Goal: Transaction & Acquisition: Purchase product/service

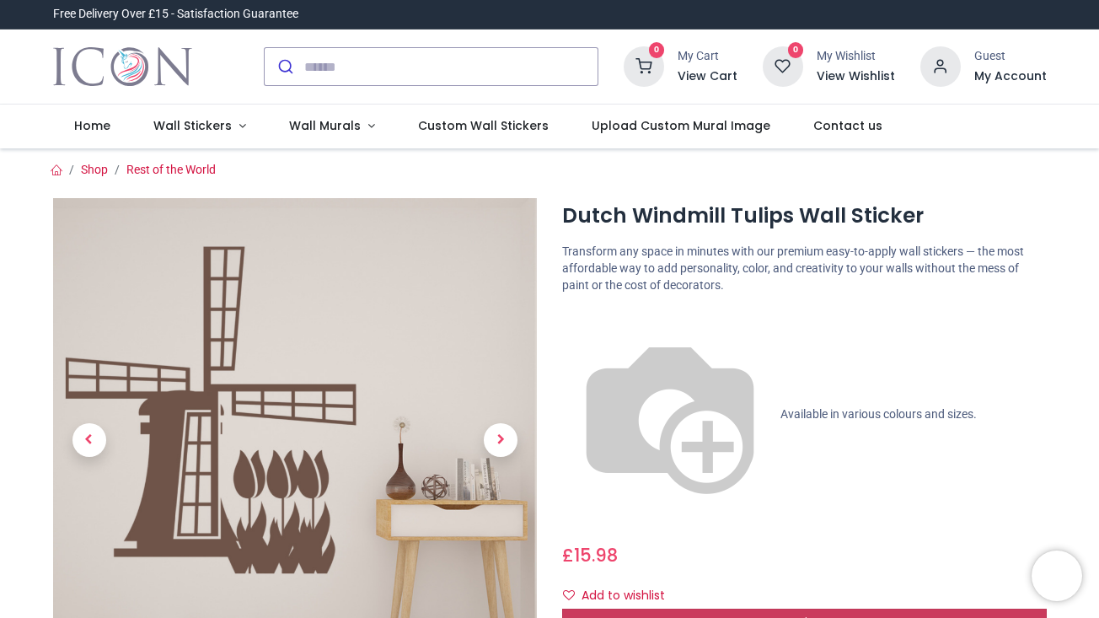
click at [650, 609] on div "Customise Now!" at bounding box center [804, 623] width 485 height 29
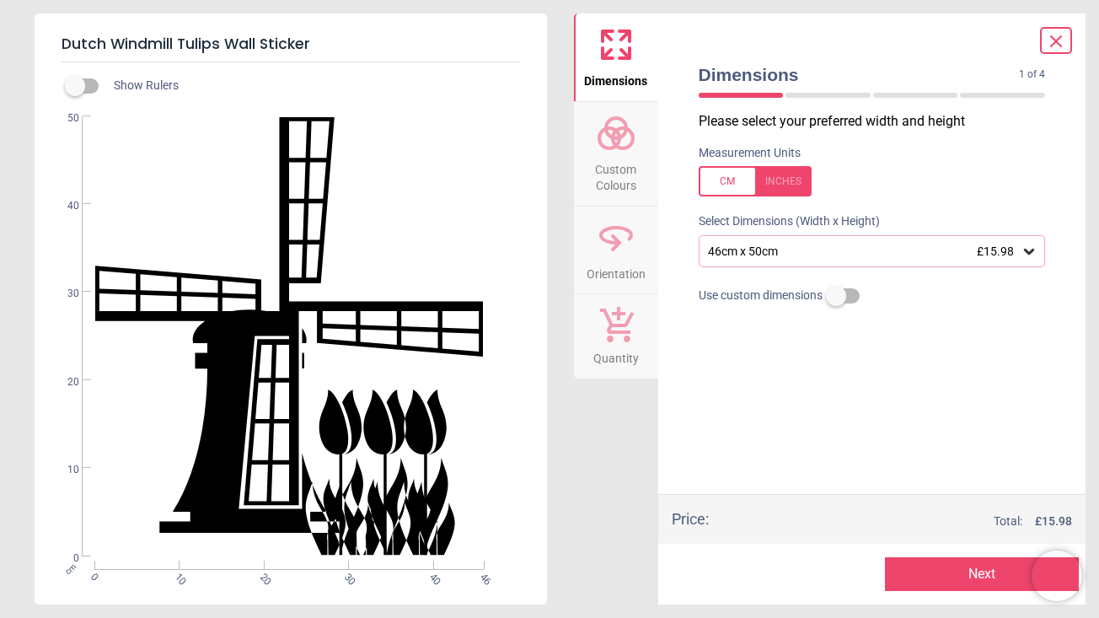
click at [1024, 245] on icon at bounding box center [1029, 251] width 17 height 17
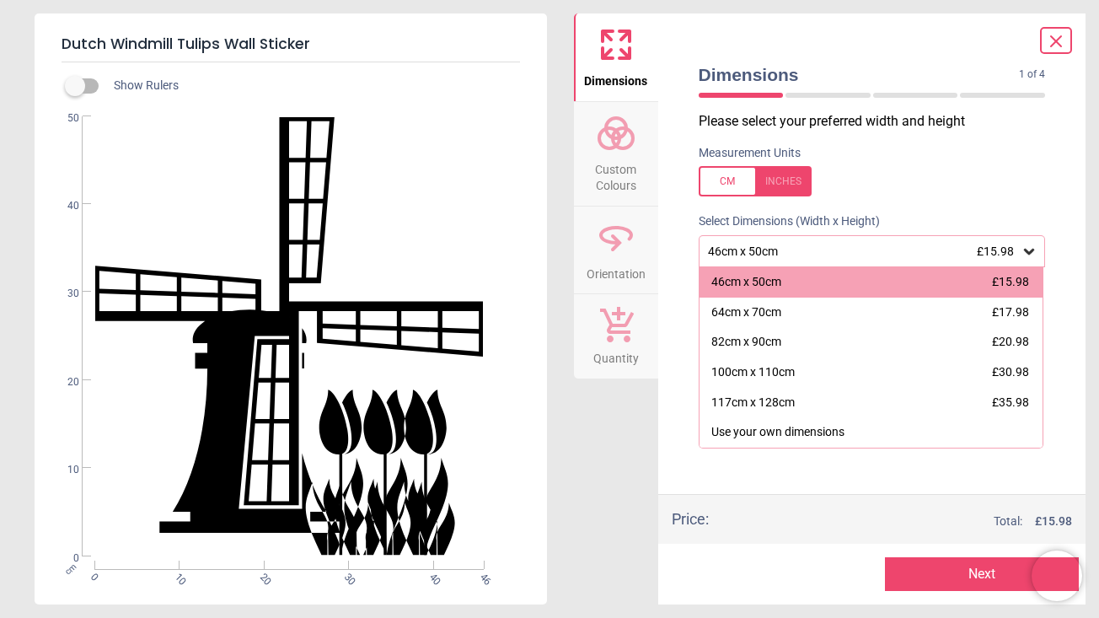
click at [776, 183] on div at bounding box center [755, 181] width 113 height 30
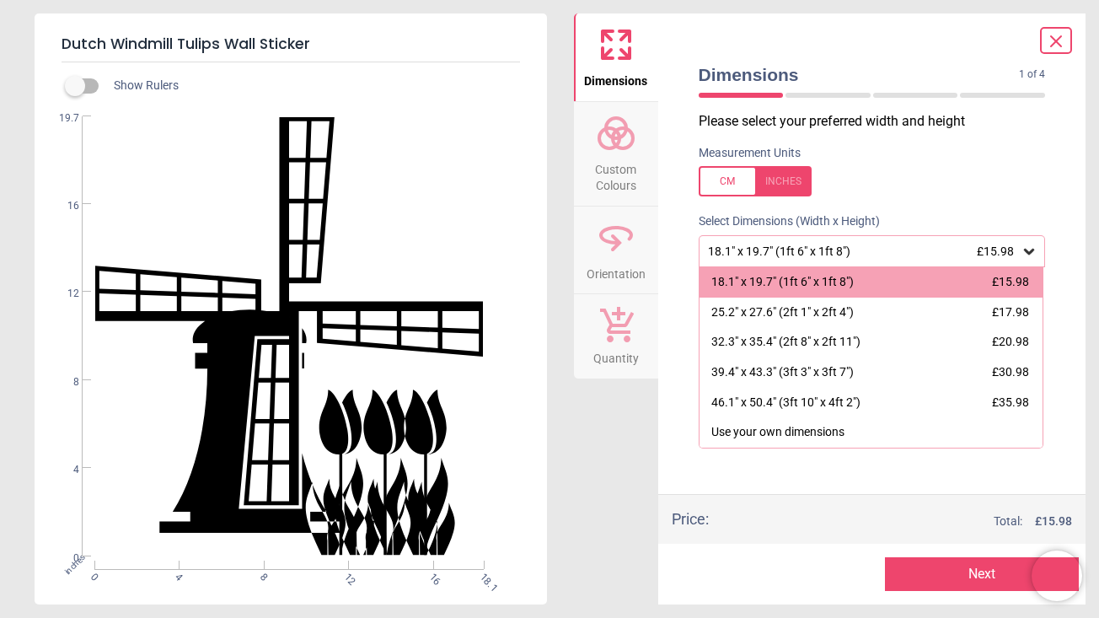
click at [717, 170] on div at bounding box center [755, 181] width 113 height 30
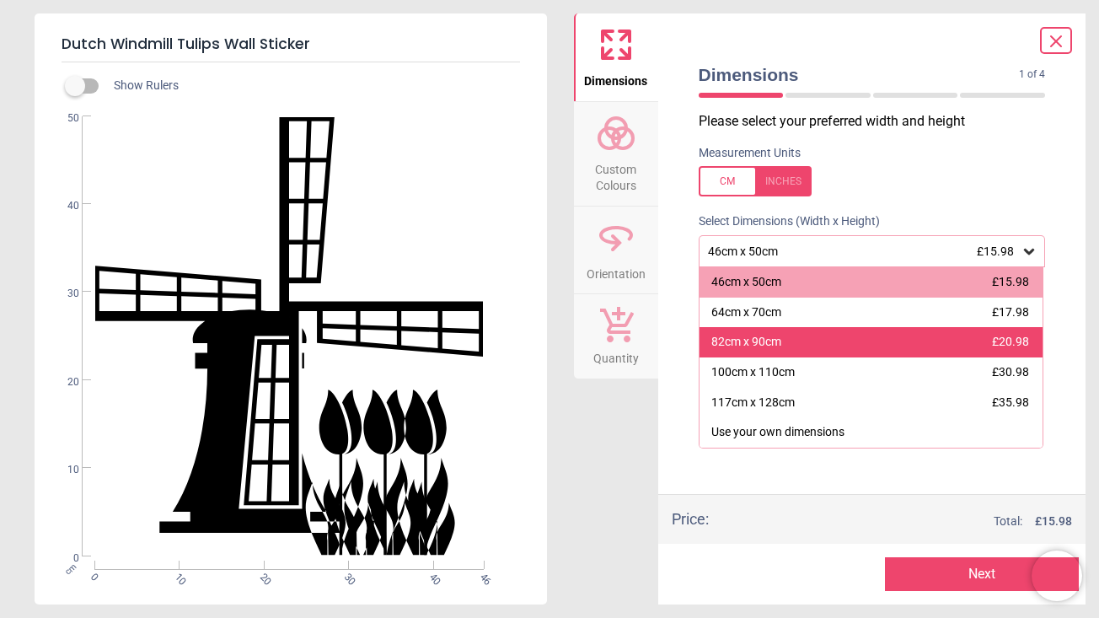
click at [739, 339] on div "82cm x 90cm" at bounding box center [747, 342] width 70 height 17
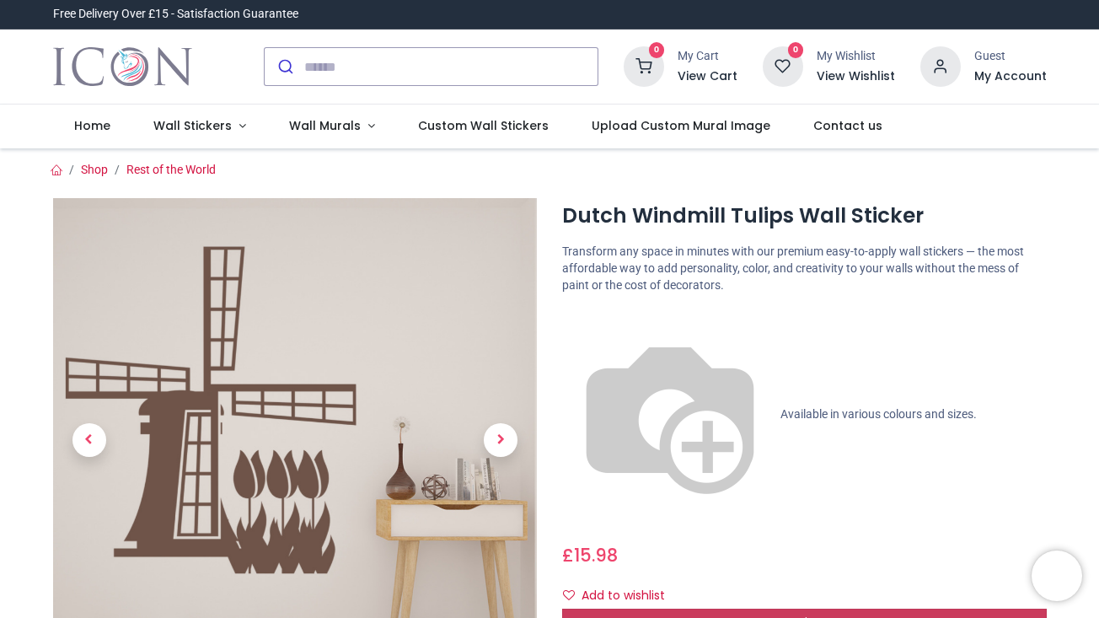
click at [830, 614] on span "Customise Now!" at bounding box center [804, 622] width 95 height 17
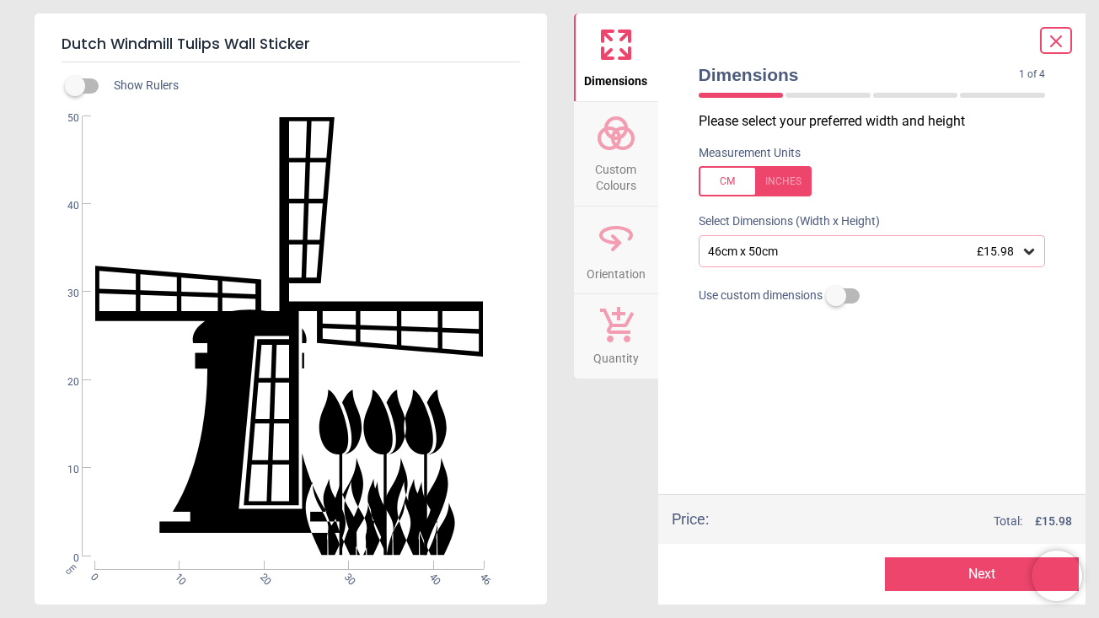
click at [1033, 243] on icon at bounding box center [1029, 251] width 17 height 17
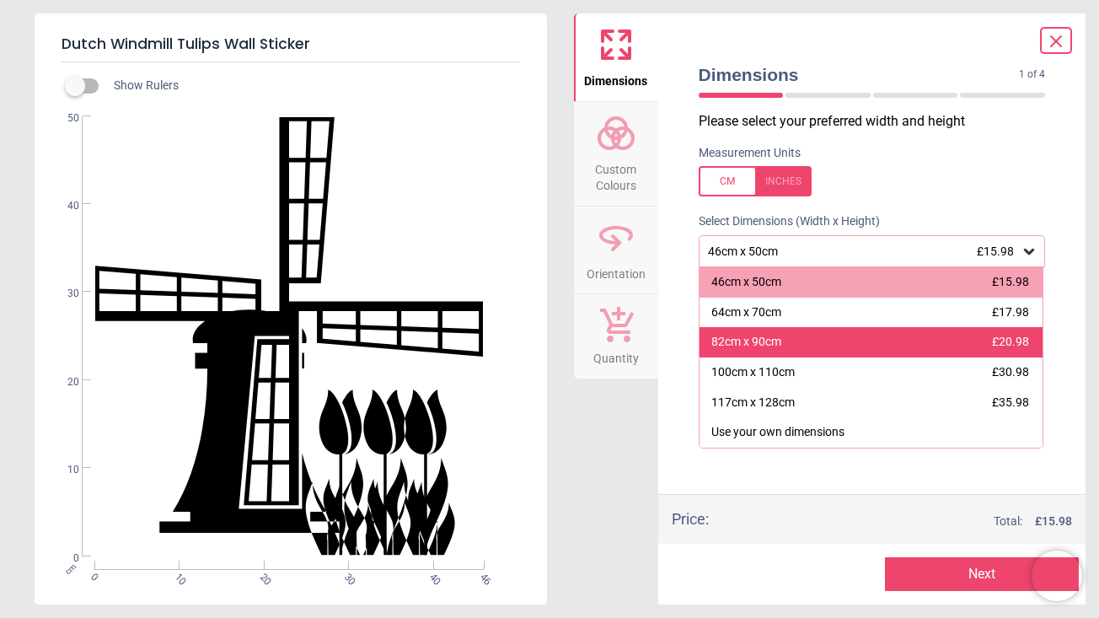
click at [1001, 344] on span "£20.98" at bounding box center [1010, 341] width 37 height 13
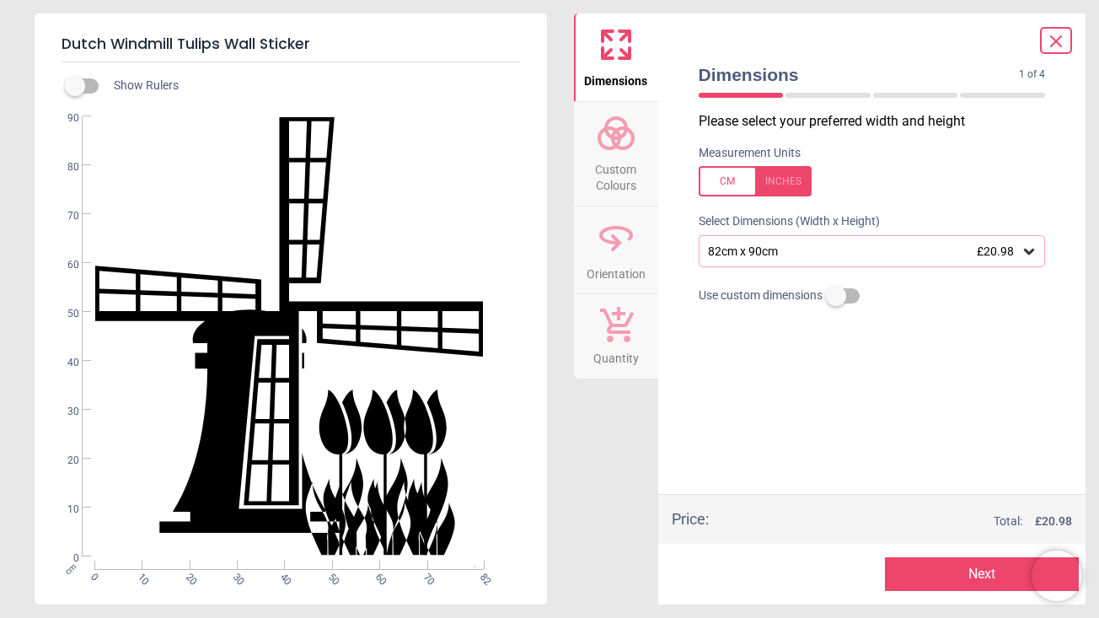
click at [974, 568] on button "Next" at bounding box center [982, 574] width 194 height 34
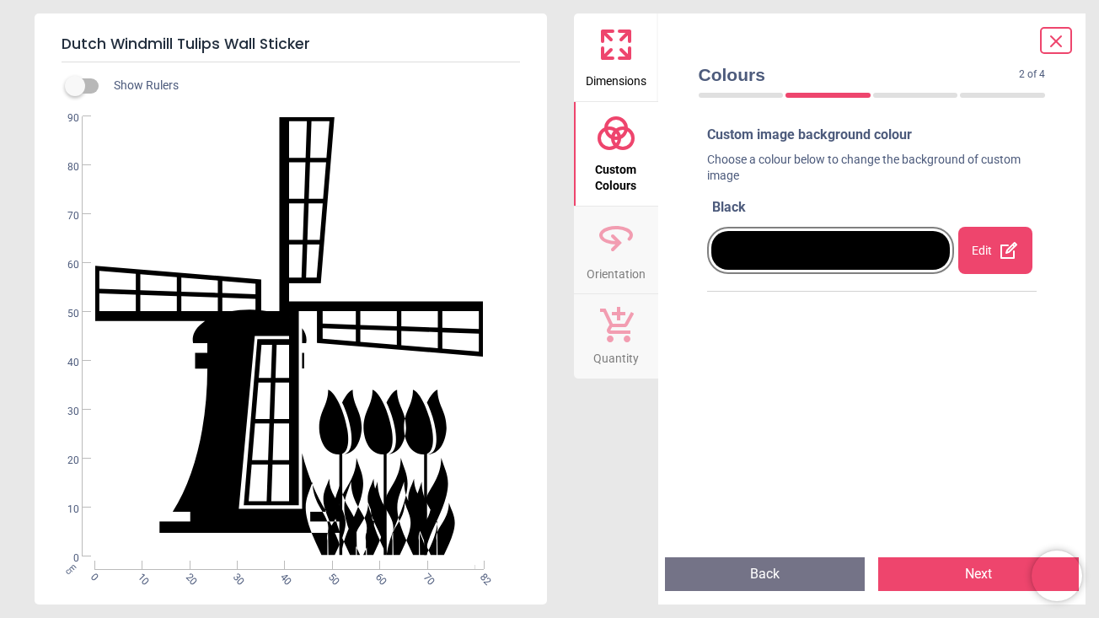
click at [900, 251] on div at bounding box center [831, 250] width 239 height 39
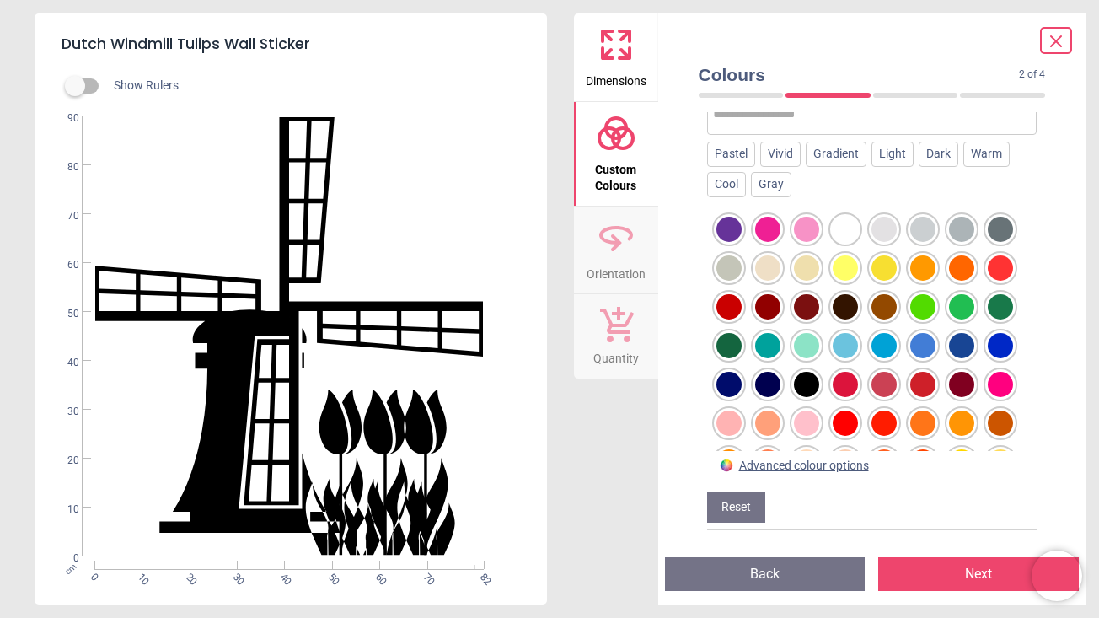
scroll to position [202, 0]
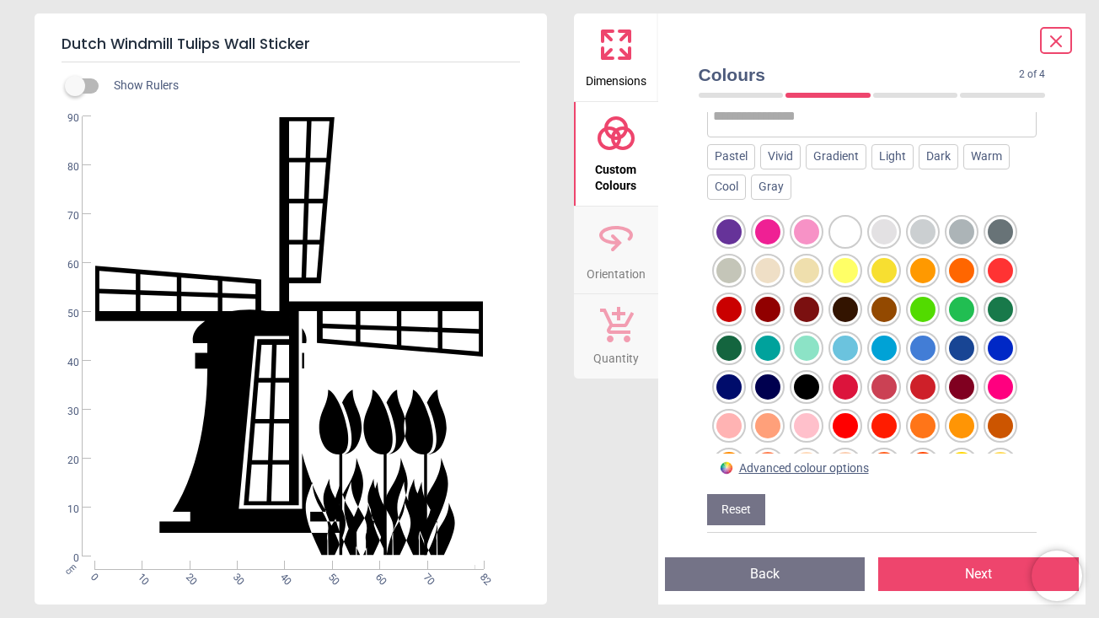
click at [846, 307] on div at bounding box center [845, 309] width 25 height 25
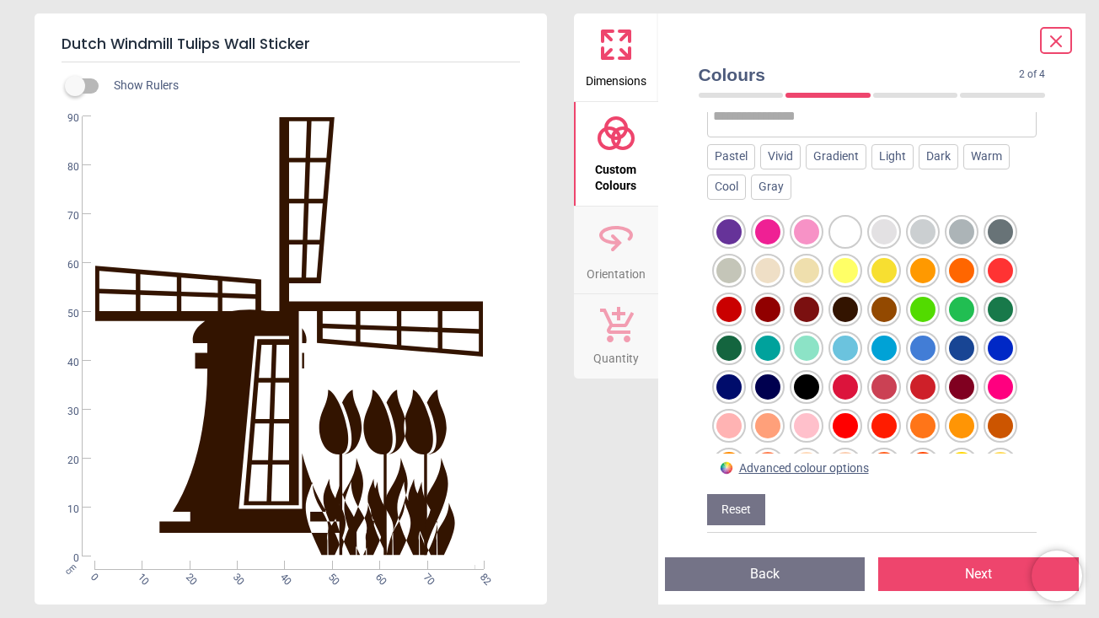
click at [838, 308] on div at bounding box center [845, 309] width 25 height 25
click at [744, 502] on button "Reset" at bounding box center [736, 510] width 58 height 32
click at [846, 304] on div at bounding box center [845, 309] width 25 height 25
click at [836, 303] on div at bounding box center [845, 309] width 25 height 25
click at [736, 497] on button "Reset" at bounding box center [736, 510] width 58 height 32
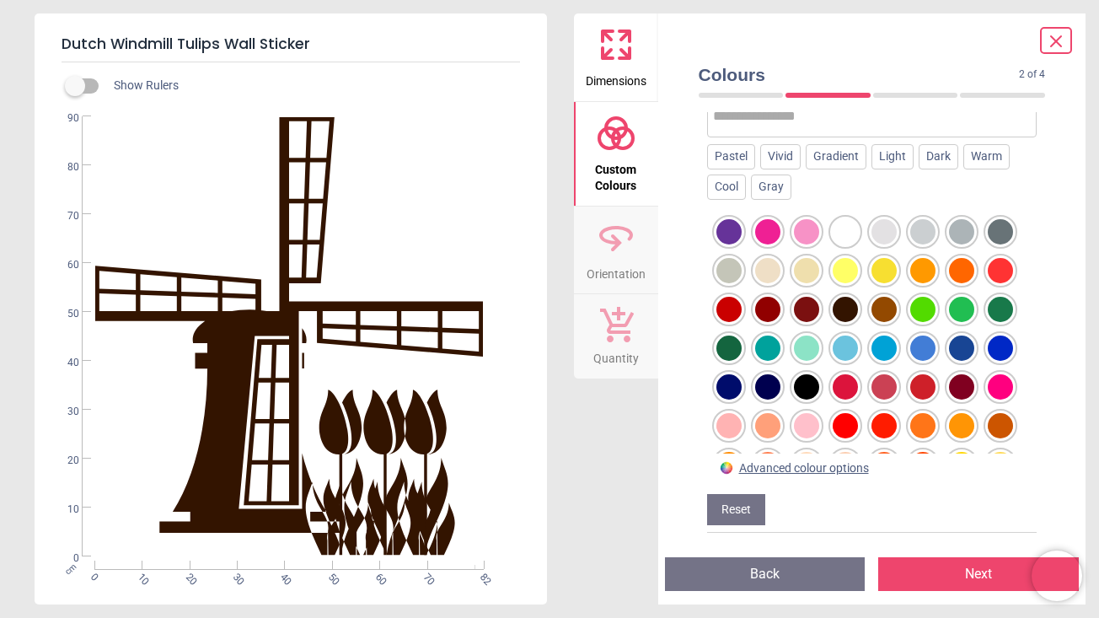
click at [842, 304] on div at bounding box center [845, 309] width 25 height 25
click at [943, 152] on div "Dark" at bounding box center [939, 156] width 40 height 25
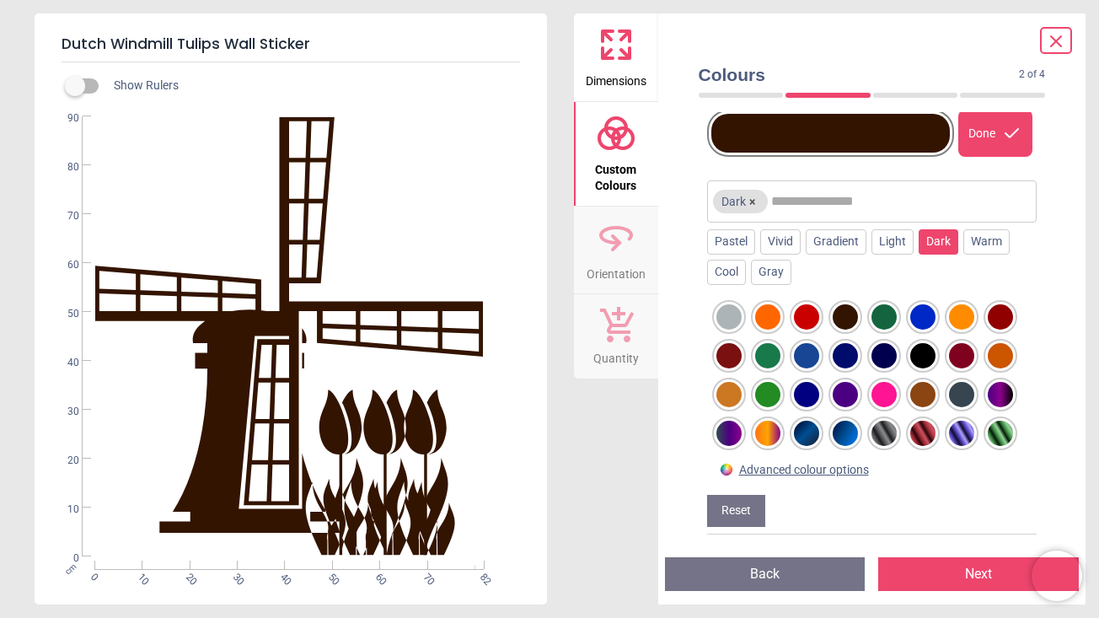
click at [922, 352] on div at bounding box center [923, 355] width 25 height 25
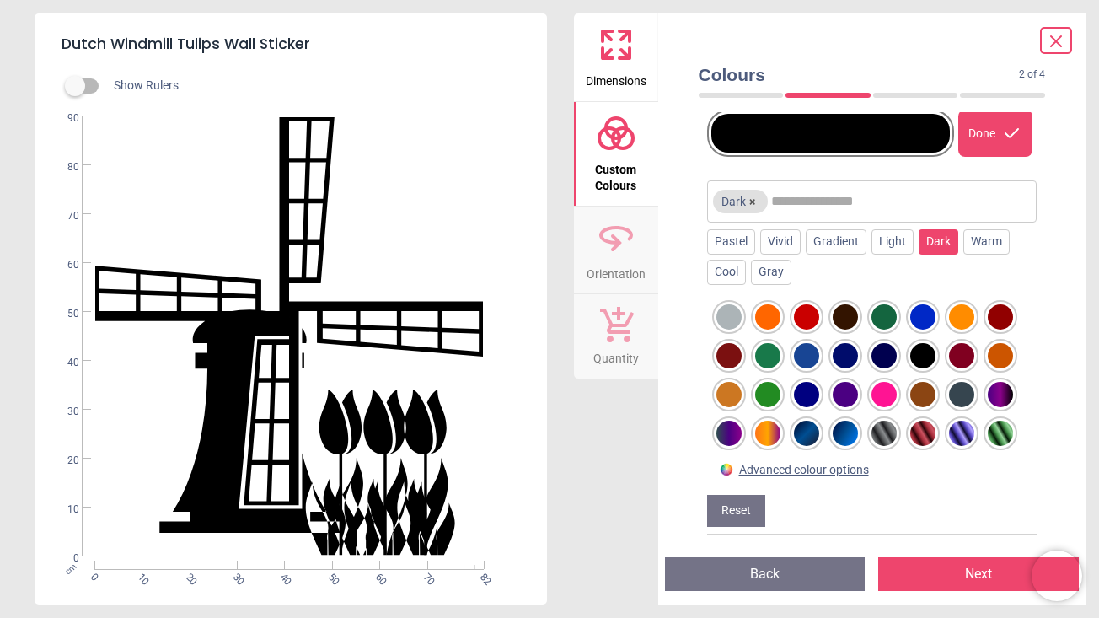
click at [1050, 35] on icon at bounding box center [1056, 41] width 20 height 20
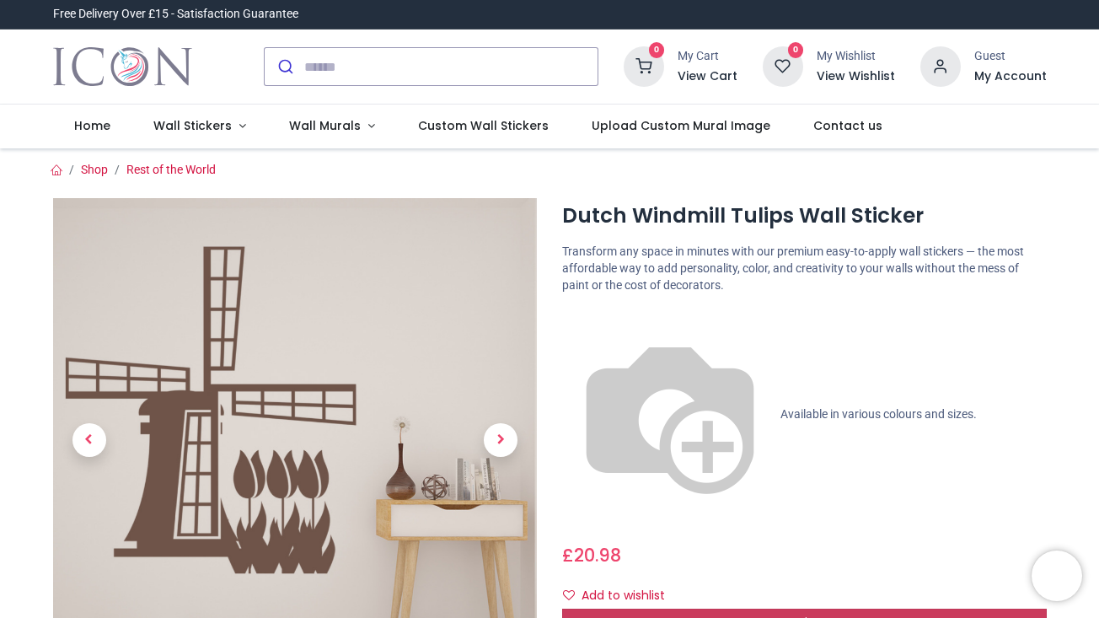
click at [798, 614] on span "Customise Now!" at bounding box center [804, 622] width 95 height 17
click at [708, 609] on div "Customise Now!" at bounding box center [804, 623] width 485 height 29
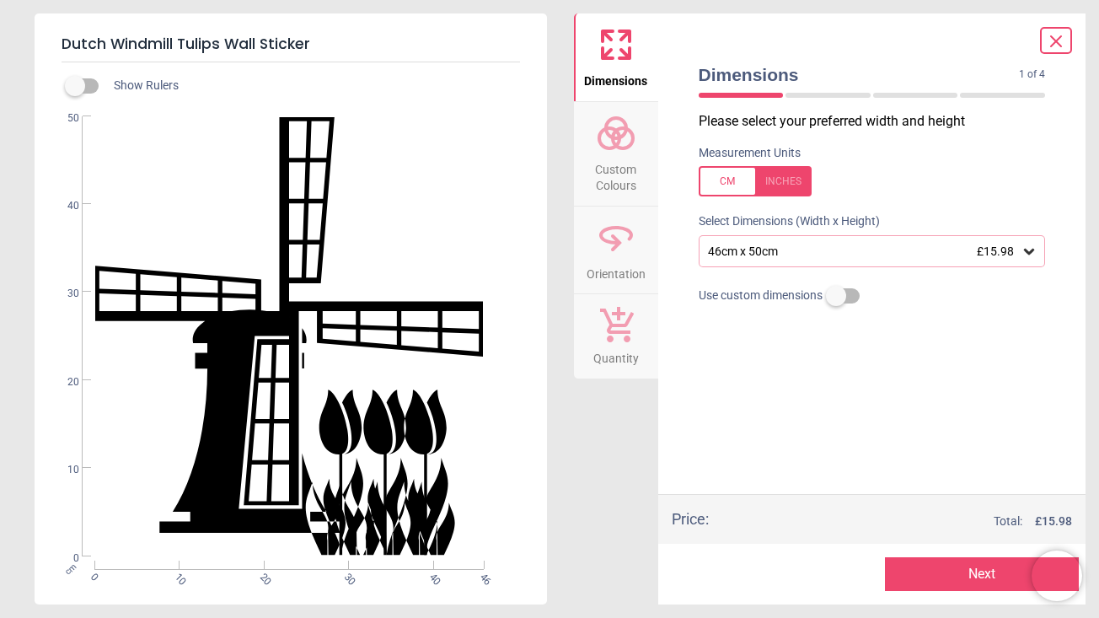
click at [1025, 250] on icon at bounding box center [1029, 252] width 10 height 6
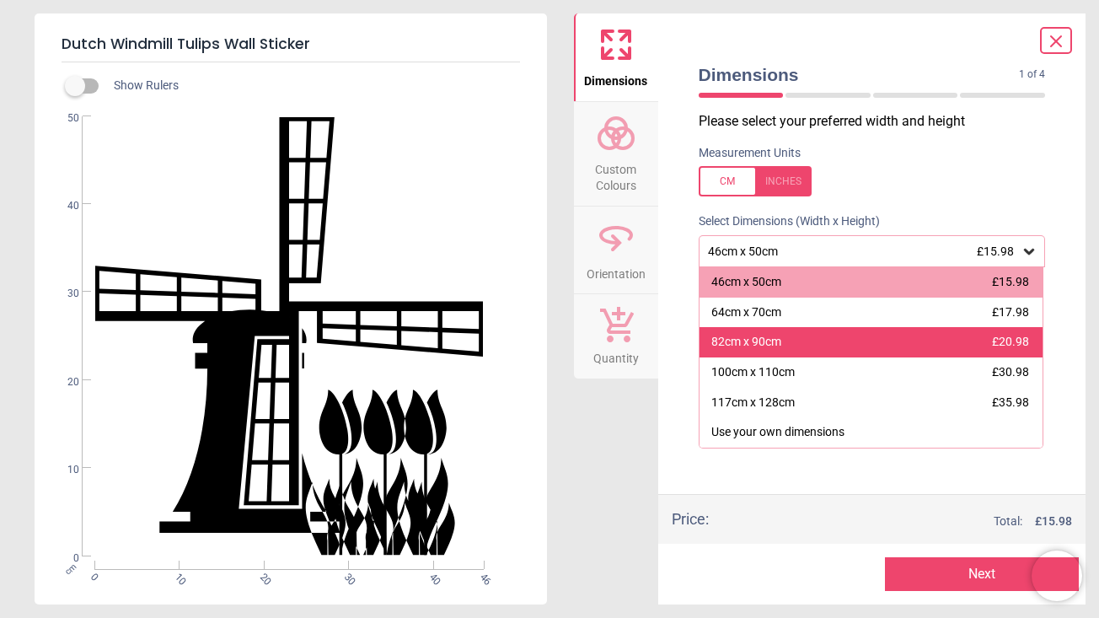
click at [751, 339] on div "82cm x 90cm" at bounding box center [747, 342] width 70 height 17
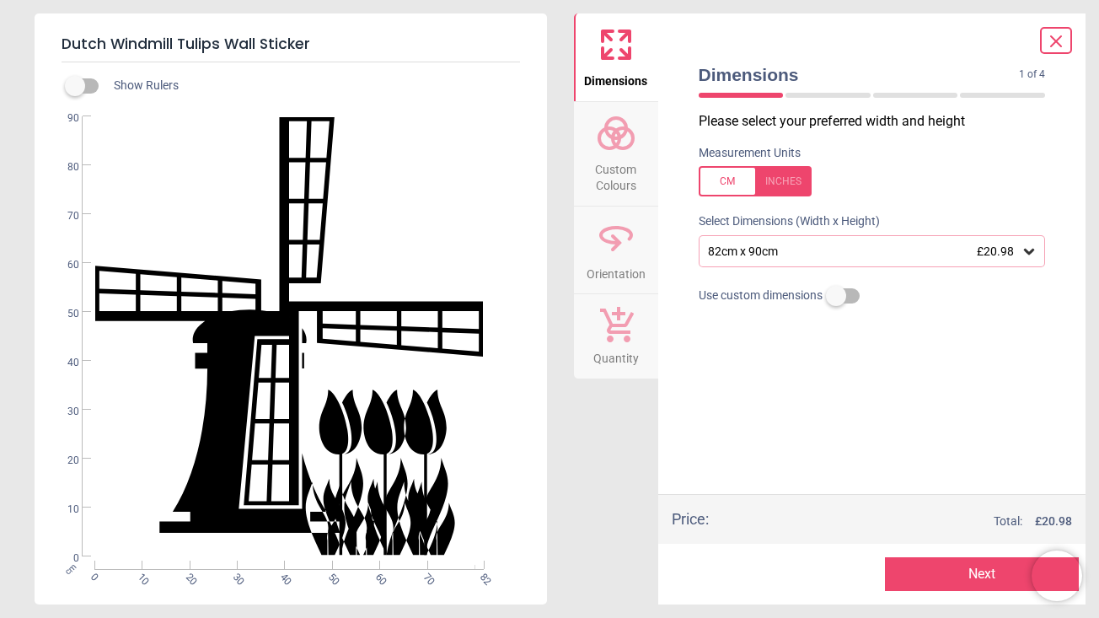
click at [919, 572] on button "Next" at bounding box center [982, 574] width 194 height 34
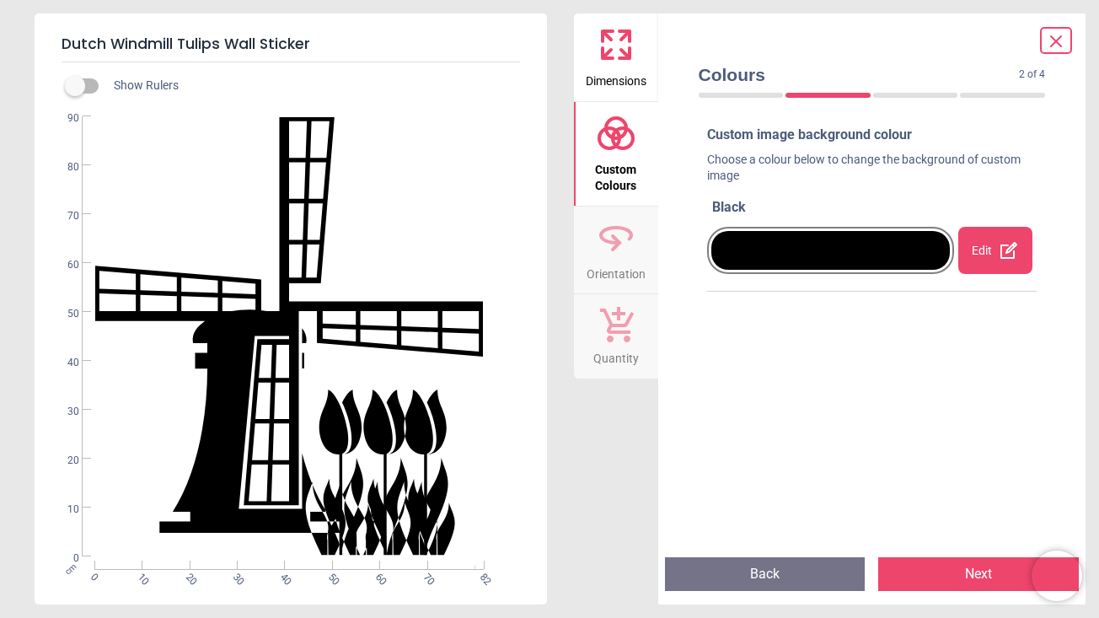
click at [958, 568] on button "Next" at bounding box center [979, 574] width 201 height 34
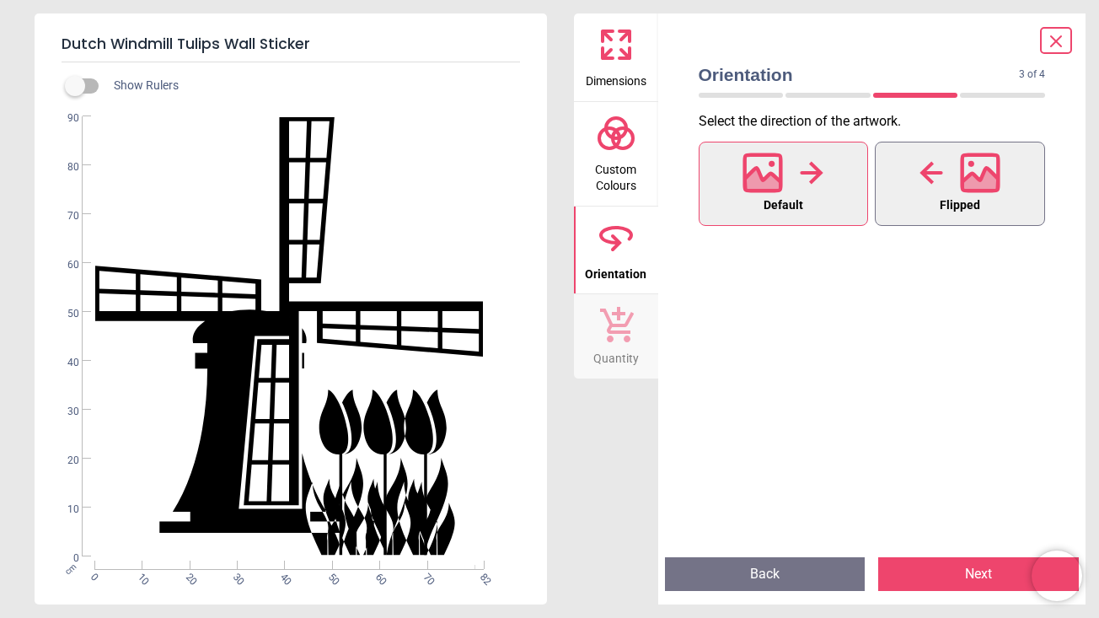
click at [932, 169] on icon at bounding box center [932, 172] width 24 height 25
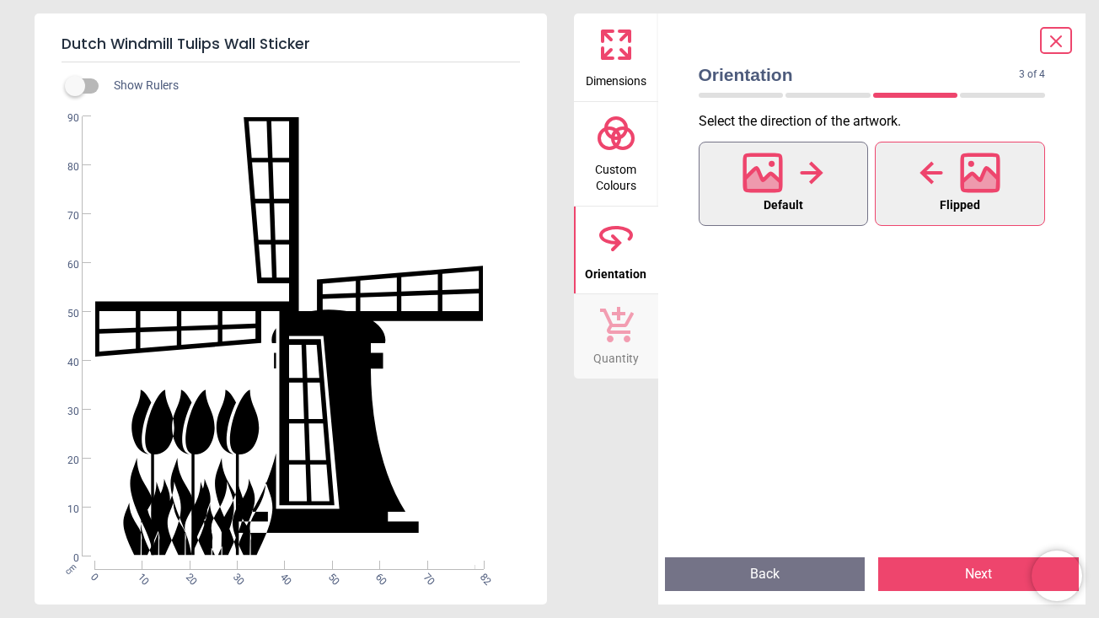
click at [792, 165] on div at bounding box center [783, 173] width 81 height 44
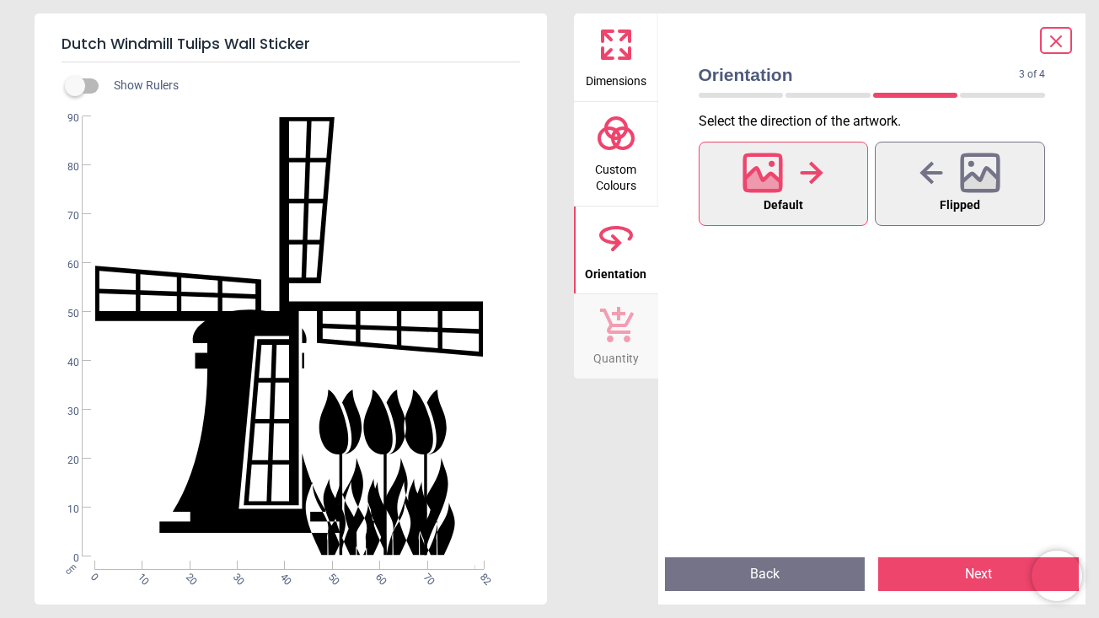
click at [962, 572] on button "Next" at bounding box center [979, 574] width 201 height 34
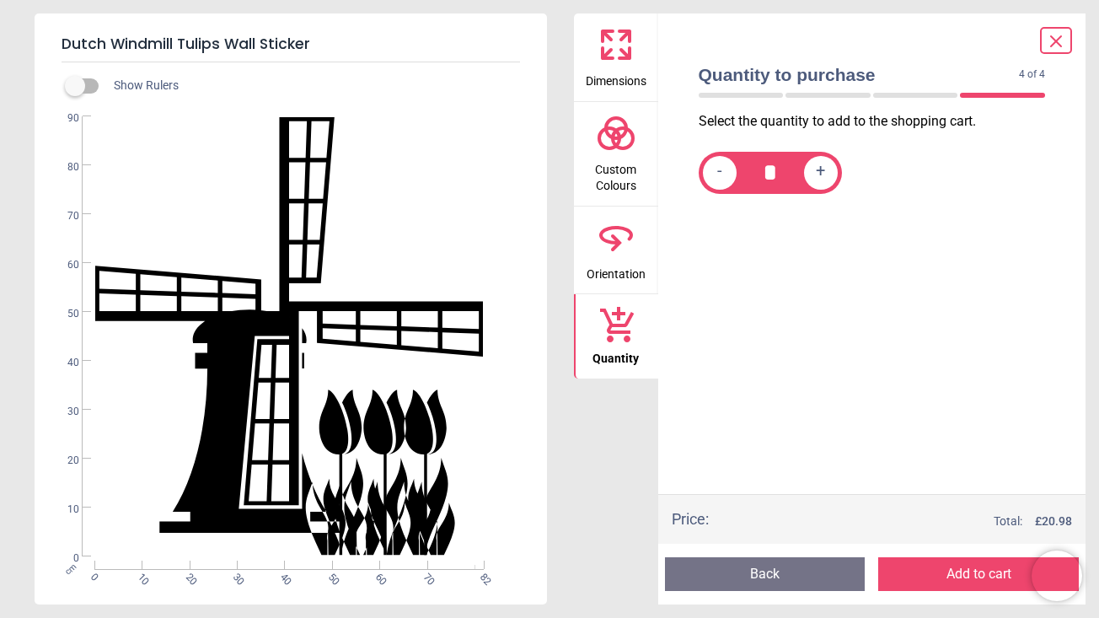
click at [962, 572] on button "Add to cart" at bounding box center [979, 574] width 201 height 34
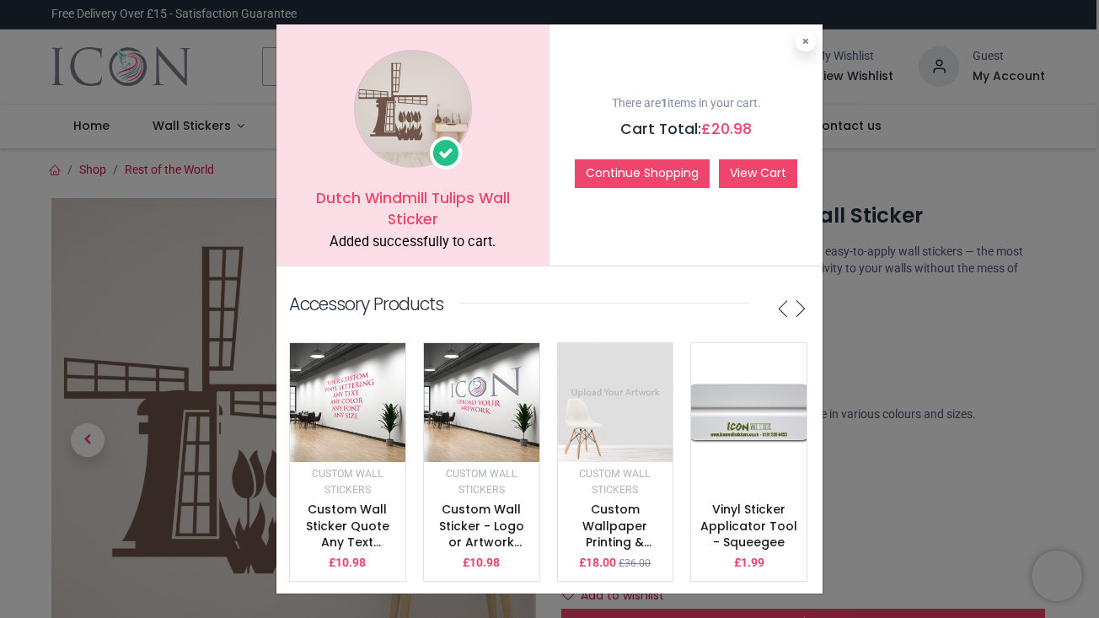
click at [743, 169] on link "View Cart" at bounding box center [758, 173] width 78 height 29
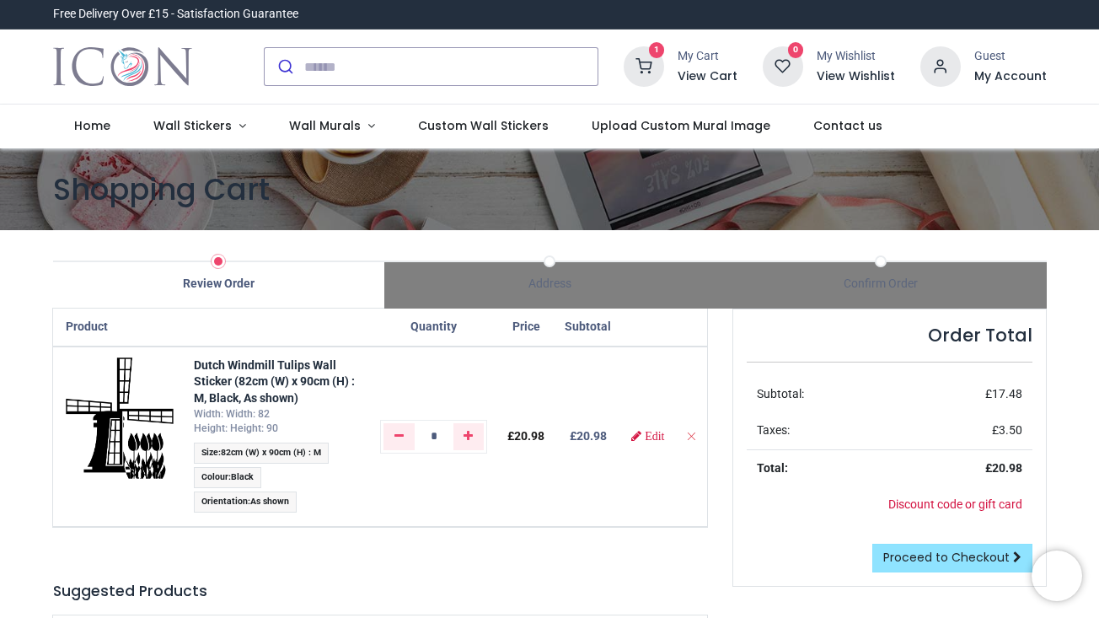
click at [927, 557] on span "Proceed to Checkout" at bounding box center [947, 557] width 126 height 17
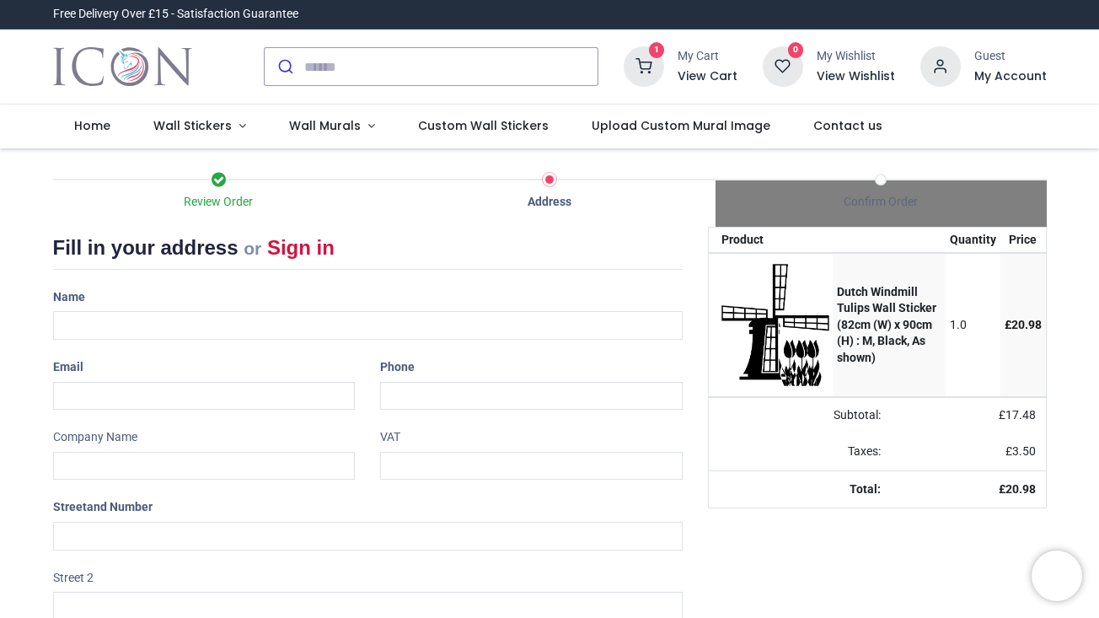
select select "***"
type input "**********"
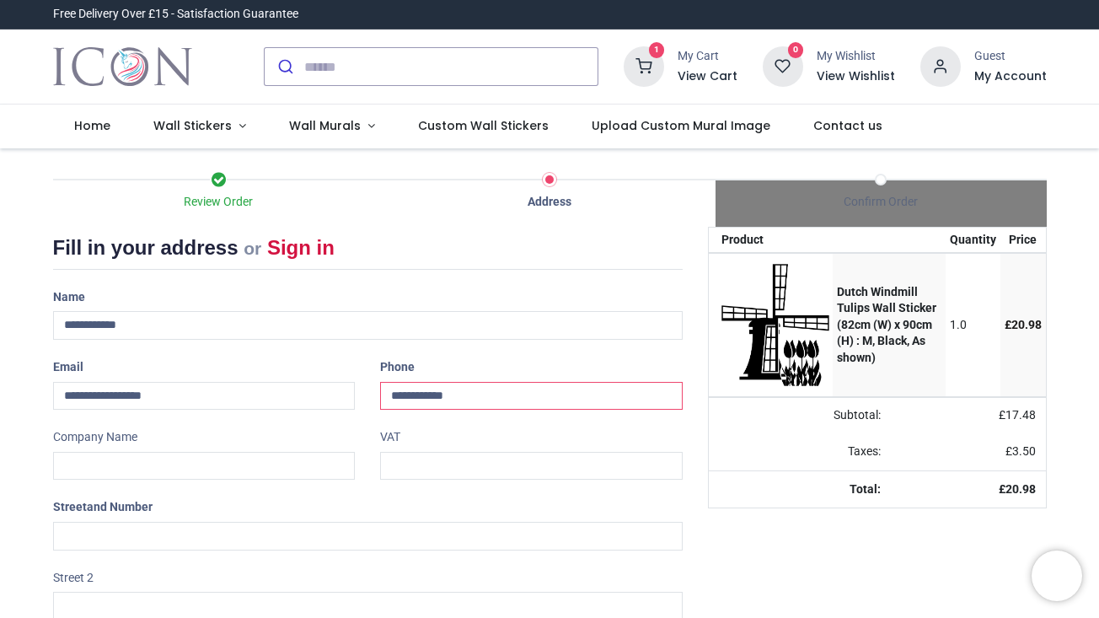
type input "**********"
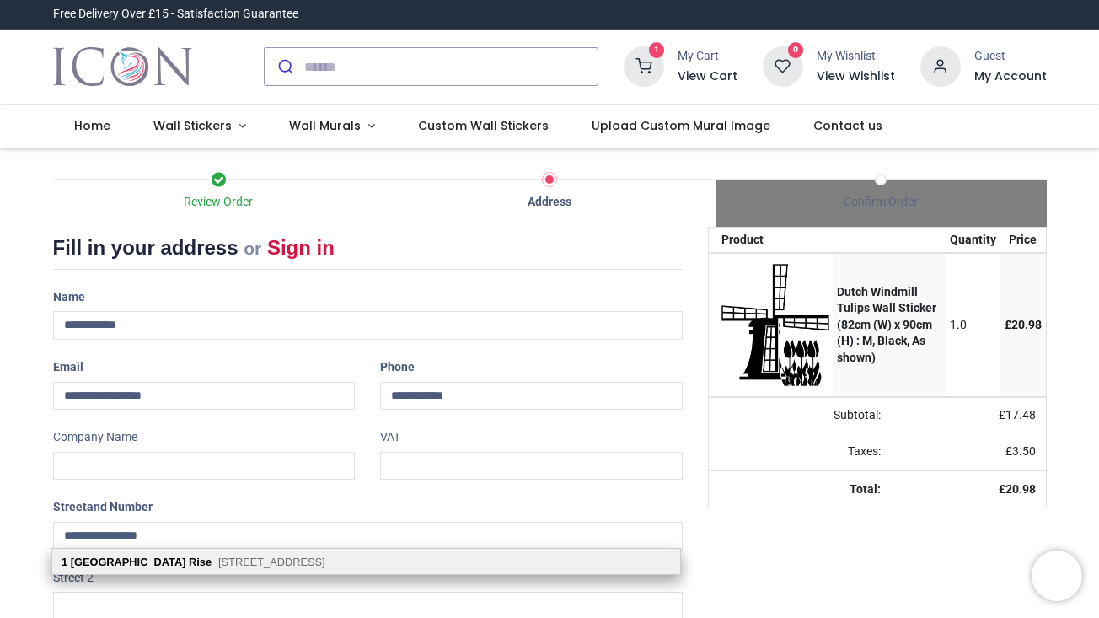
click at [189, 563] on b "Rise" at bounding box center [200, 562] width 23 height 13
type input "**********"
type input "*******"
select select "***"
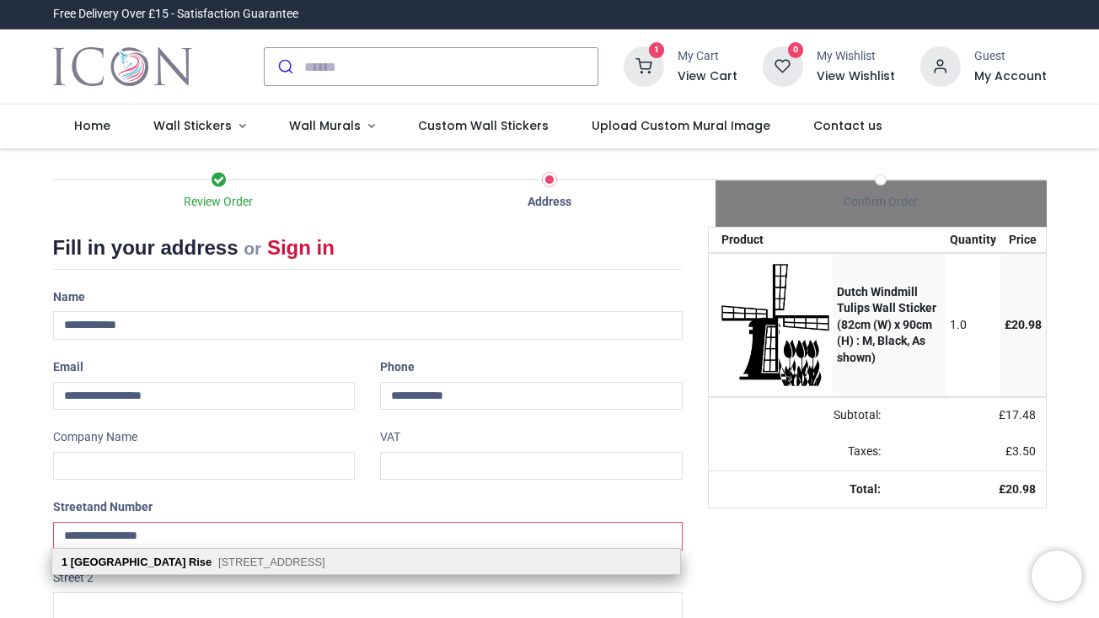
select select "***"
type input "*********"
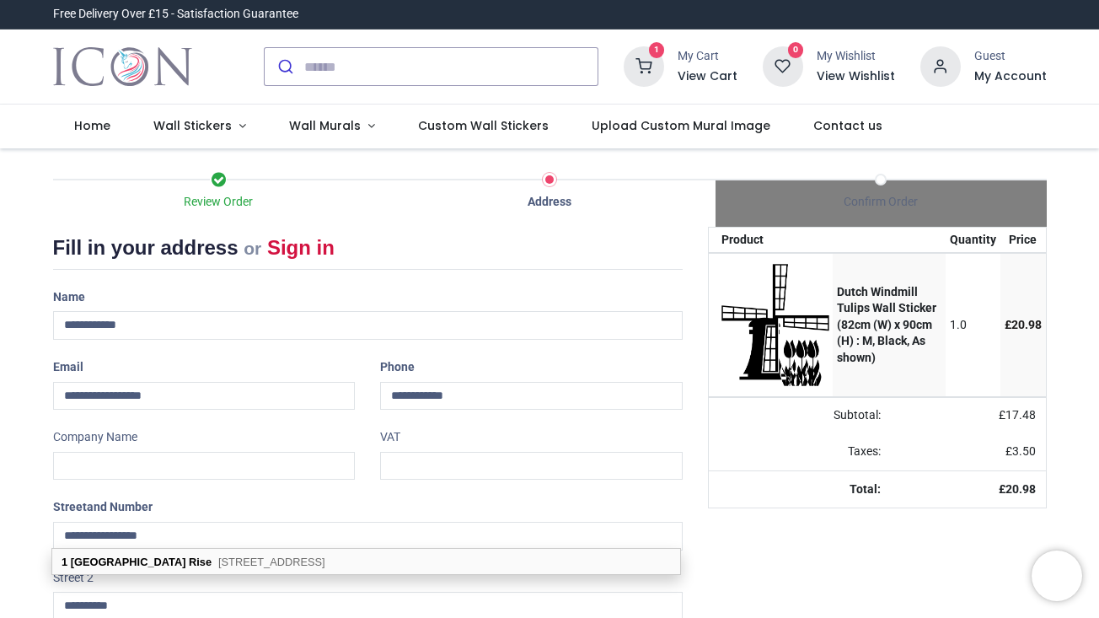
click at [690, 391] on div "**********" at bounding box center [532, 381] width 328 height 56
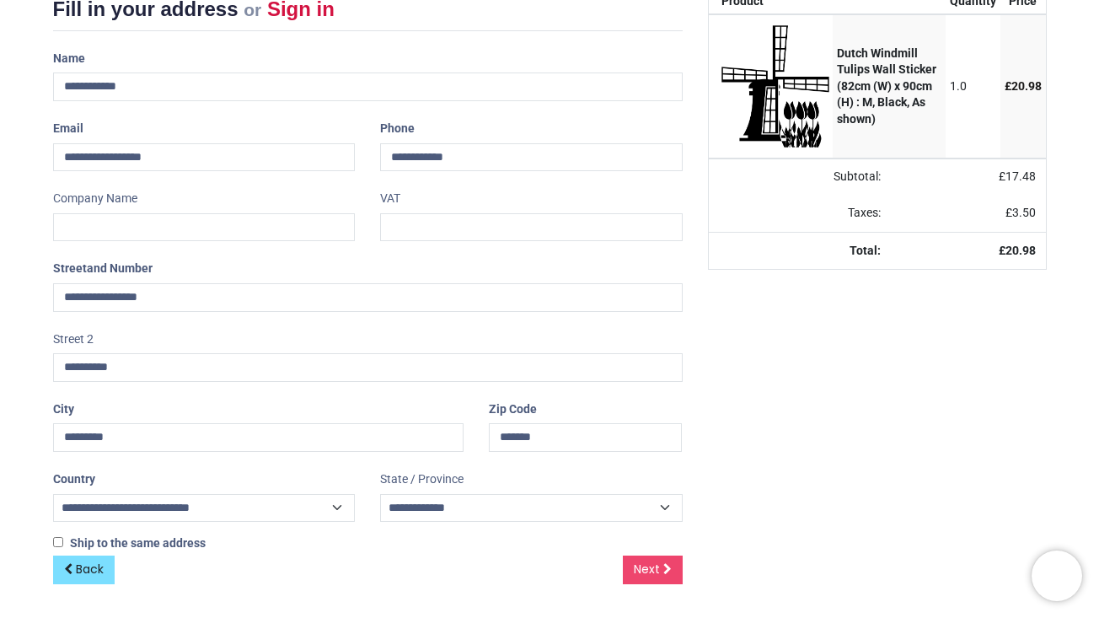
scroll to position [233, 0]
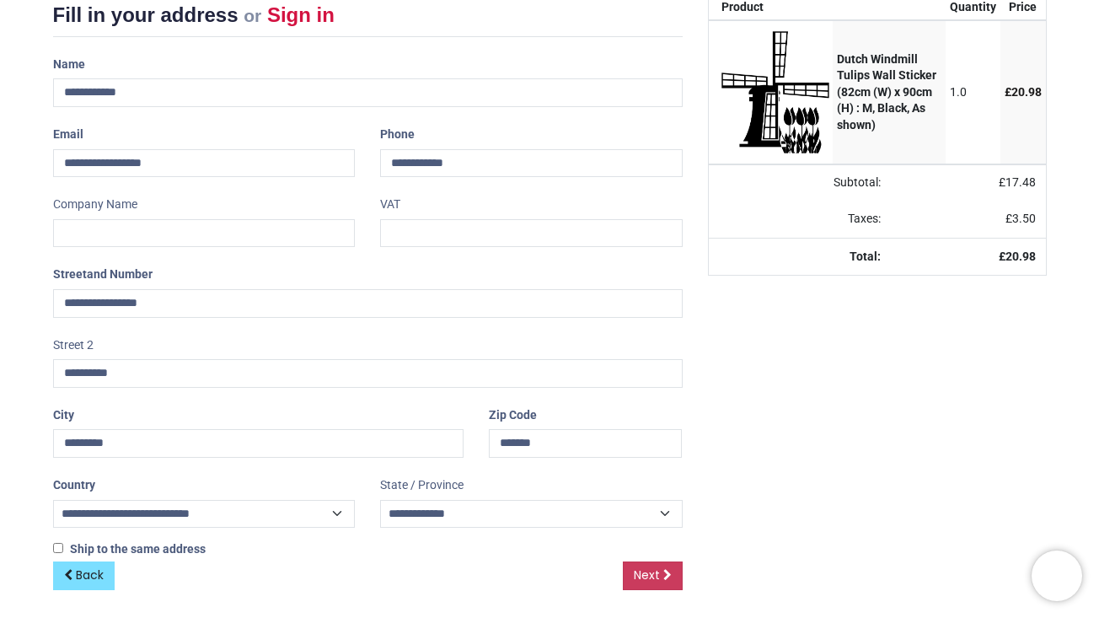
click at [655, 572] on span "Next" at bounding box center [647, 575] width 26 height 17
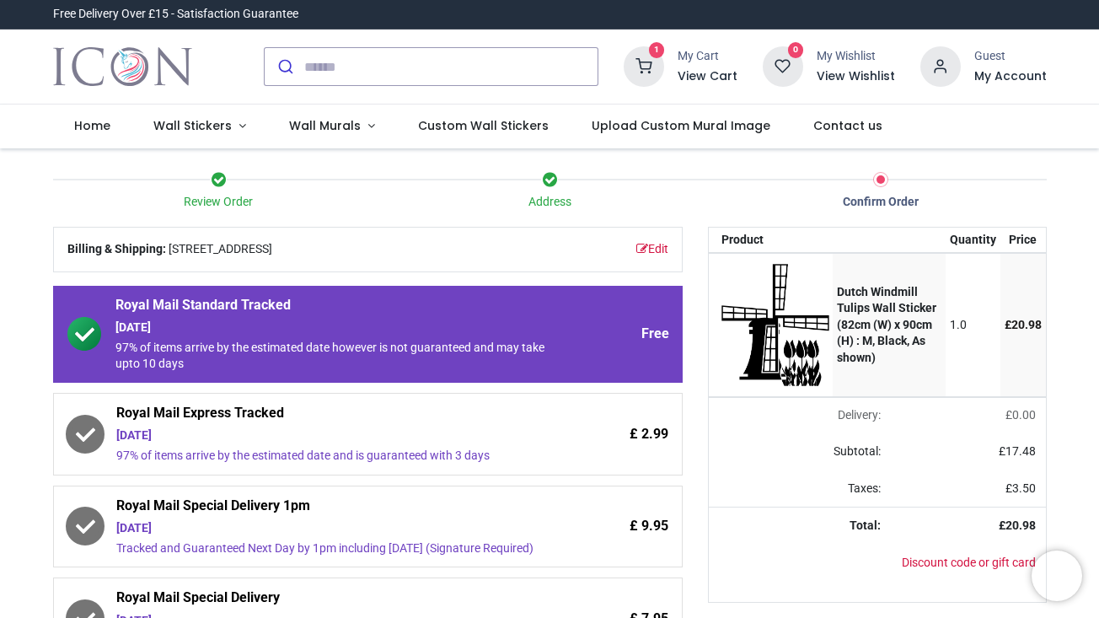
click at [1060, 470] on div "Review Order Address Confirm Order Your order: £ 20.98" at bounding box center [549, 572] width 1099 height 849
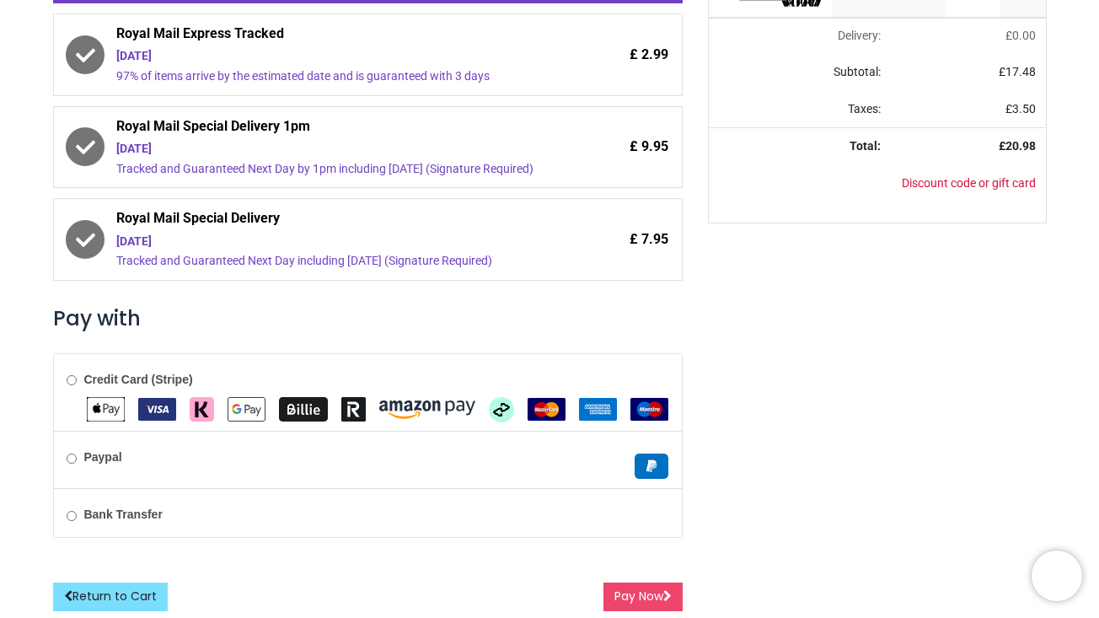
scroll to position [402, 0]
click at [641, 593] on button "Pay Now" at bounding box center [643, 597] width 79 height 29
